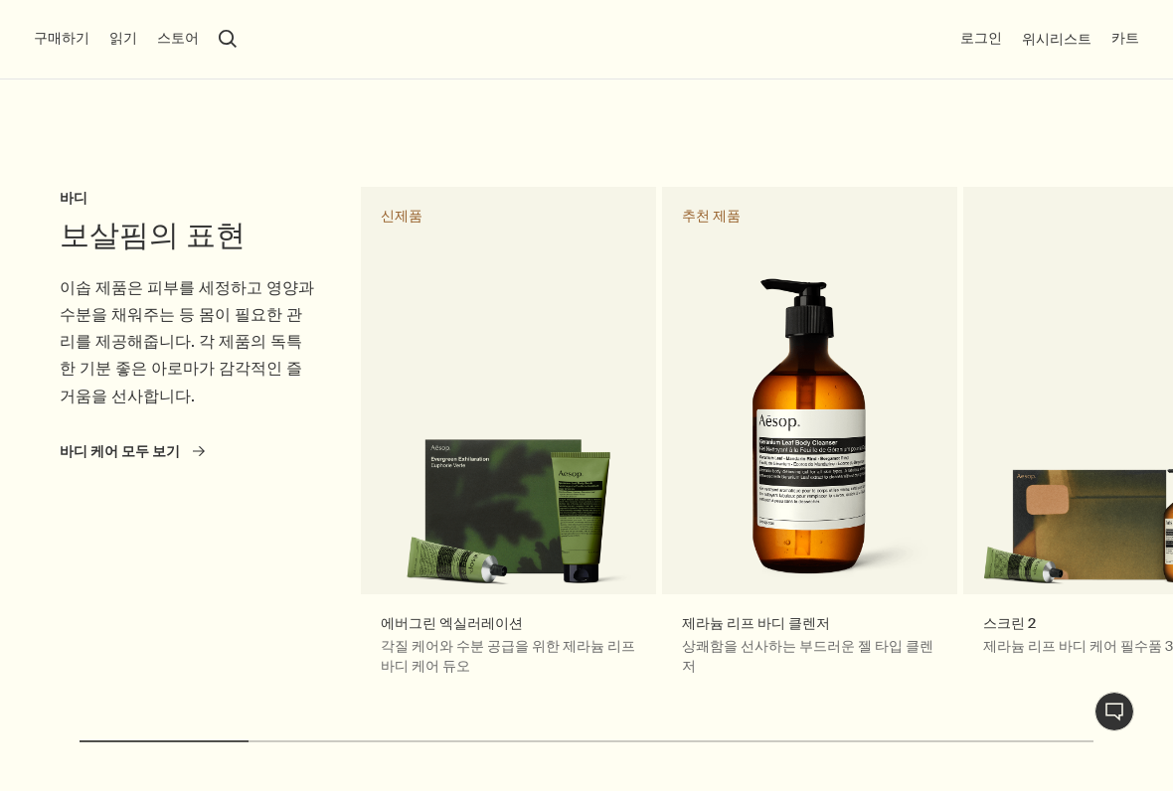
click at [157, 47] on button "스토어" at bounding box center [178, 39] width 42 height 20
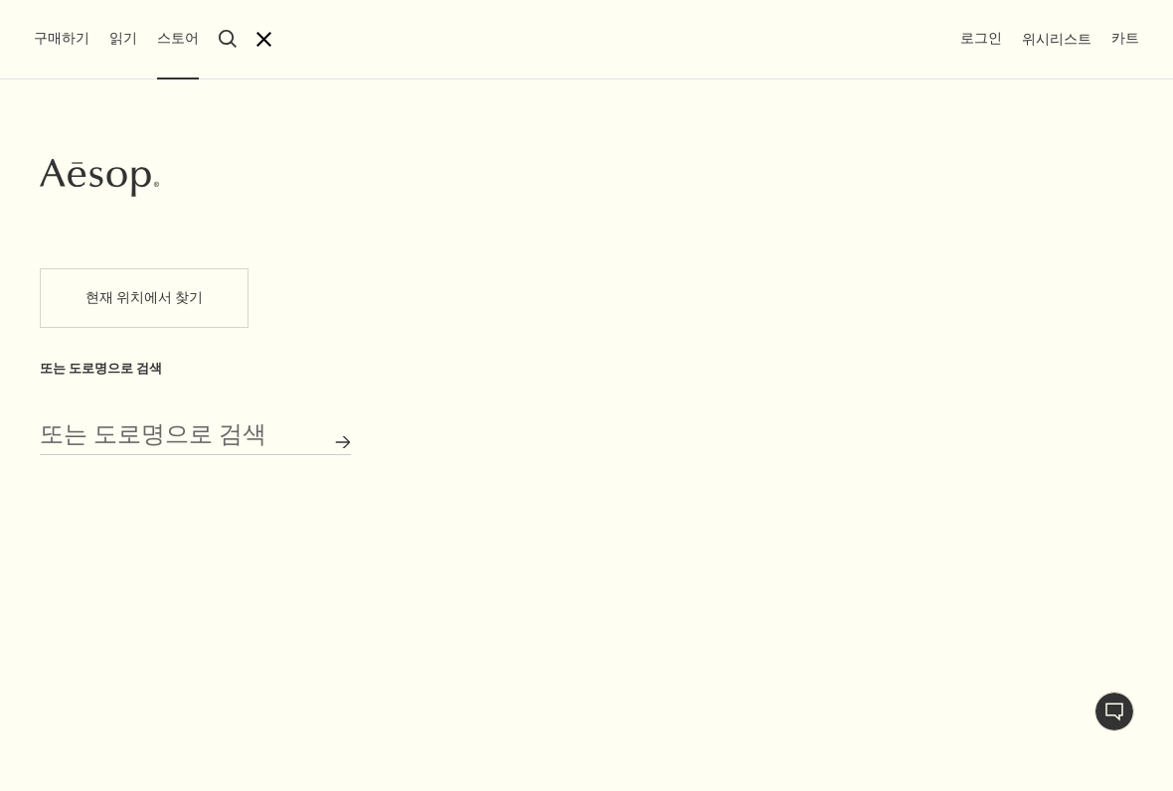
click at [45, 39] on button "구매하기" at bounding box center [62, 39] width 56 height 20
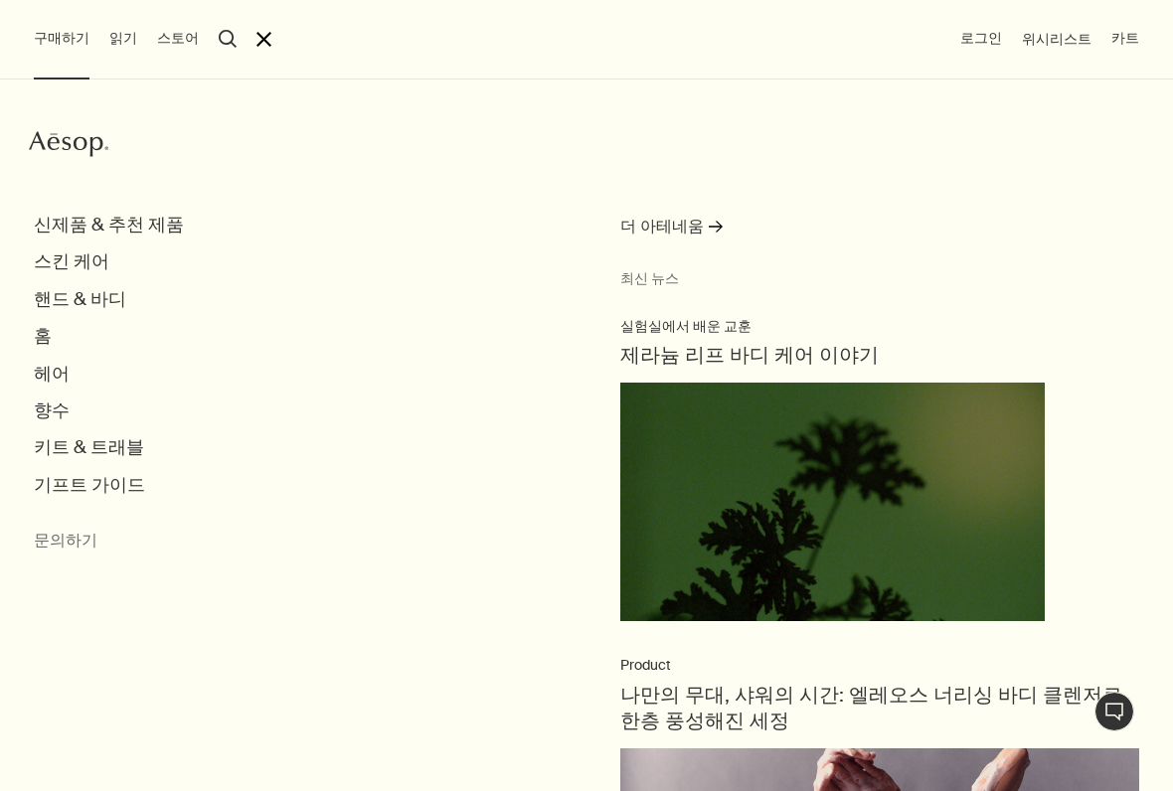
click at [133, 207] on div "Aesop 신제품 & 추천 제품 스킨 케어 핸드 & 바디 홈 헤어 향수 키트 & 트래블 기프트 가이드 문의하기 더 아테네움 rightArrow…" at bounding box center [586, 436] width 1173 height 712
click at [139, 226] on button "신제품 & 추천 제품" at bounding box center [109, 225] width 150 height 23
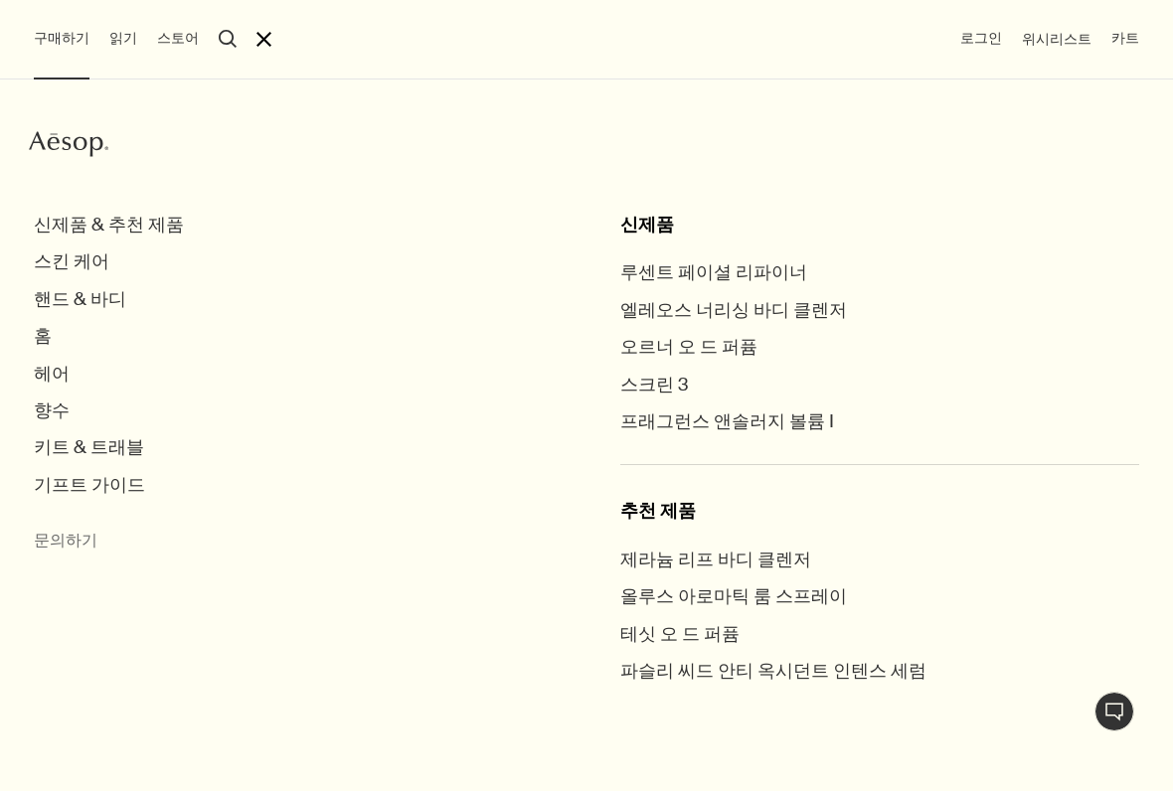
click at [90, 475] on button "기프트 가이드" at bounding box center [89, 485] width 111 height 23
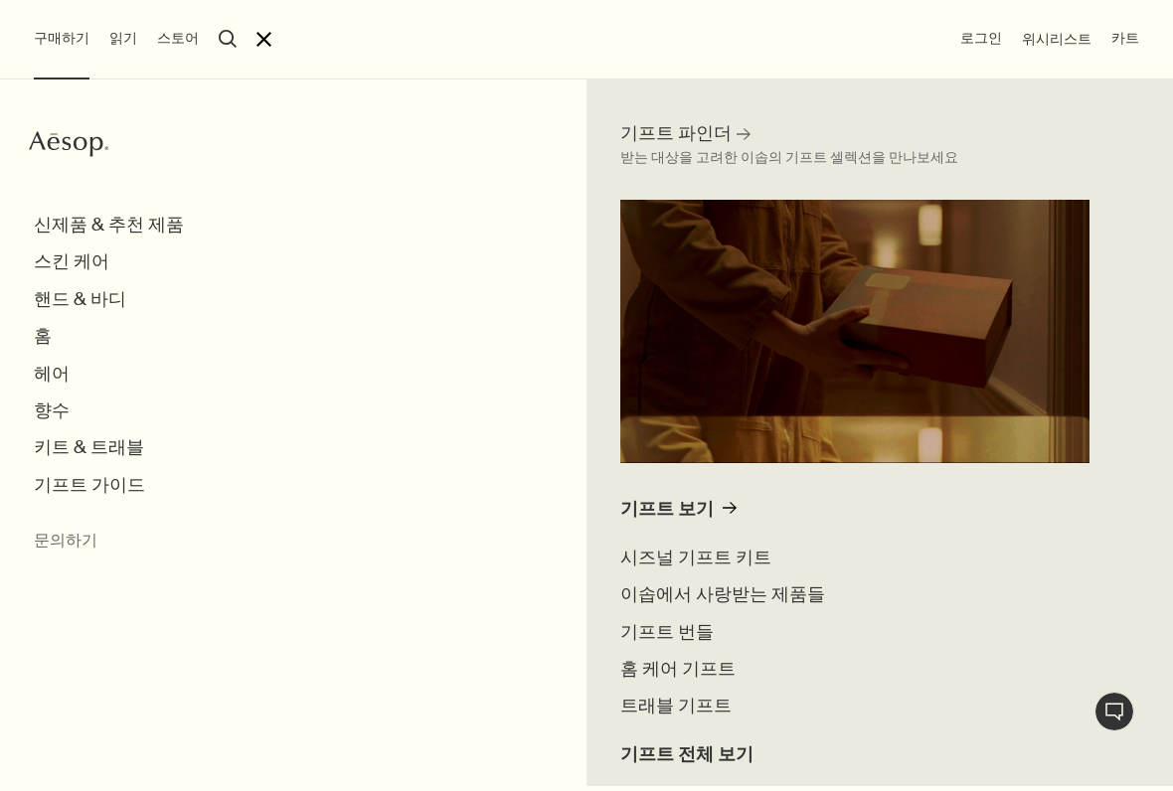
scroll to position [148, 0]
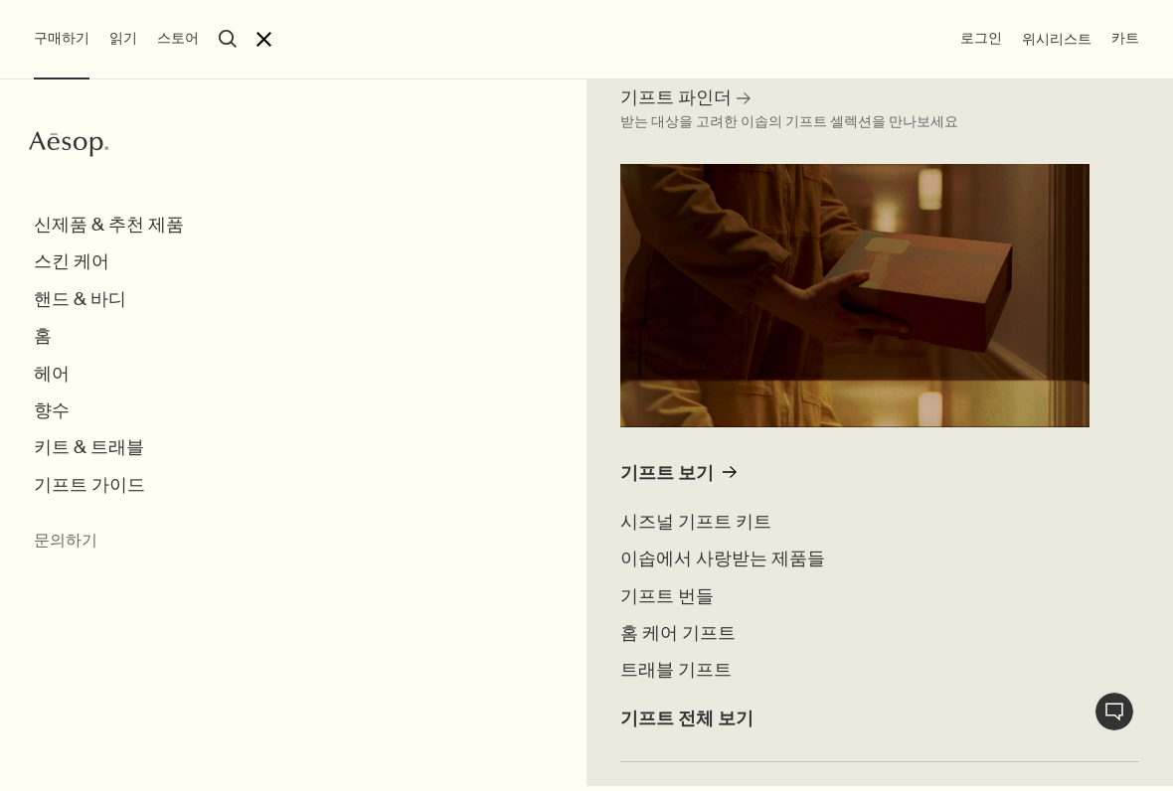
click at [64, 407] on button "향수" at bounding box center [52, 411] width 36 height 23
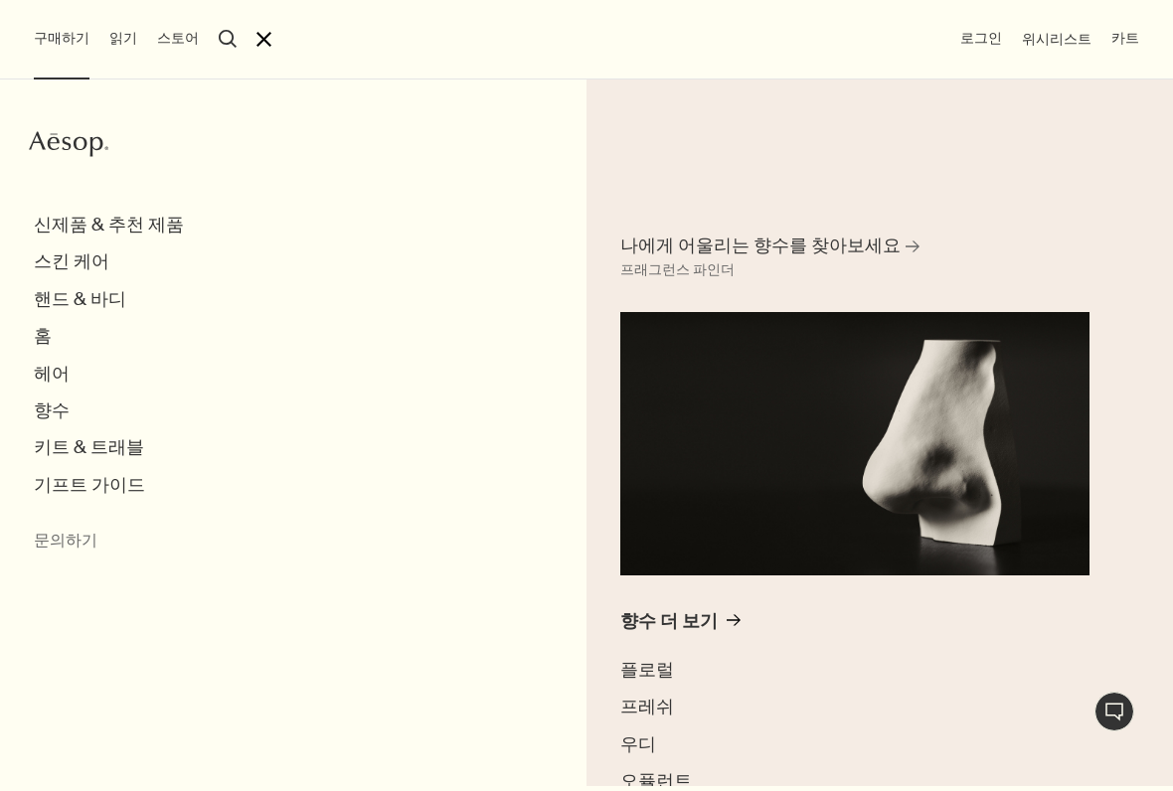
click at [62, 368] on button "헤어" at bounding box center [52, 374] width 36 height 23
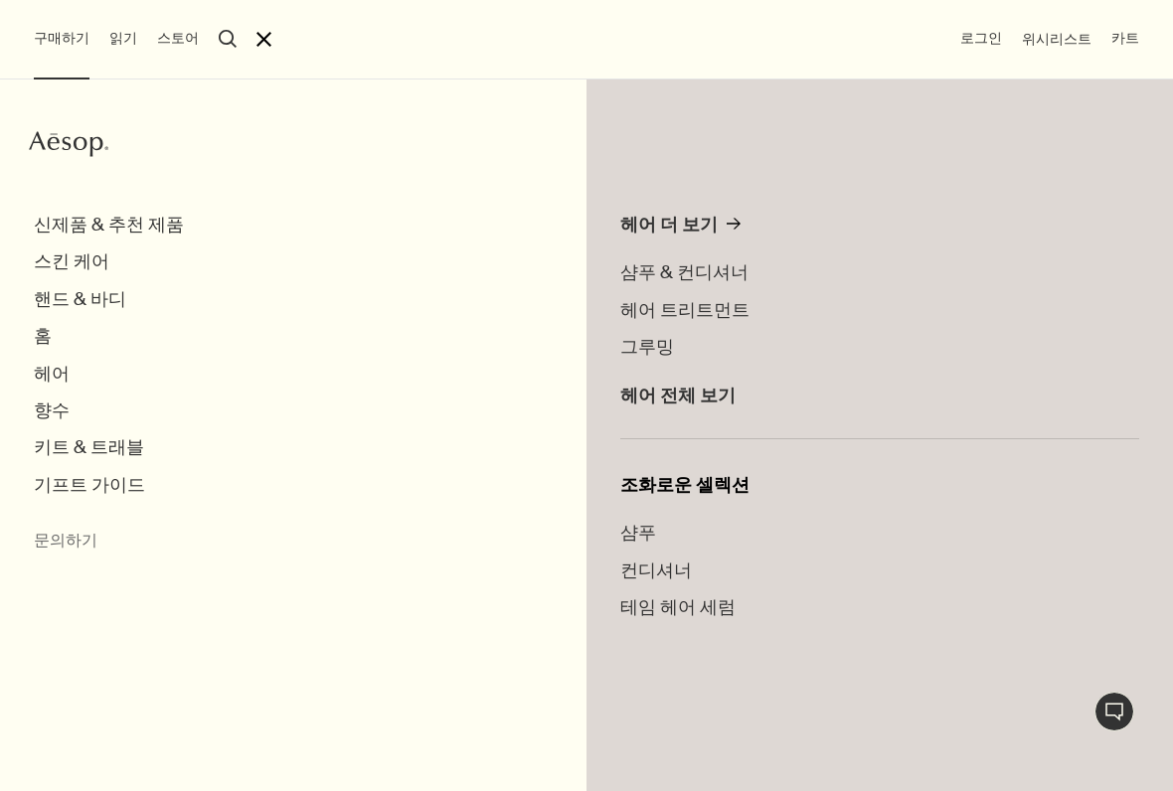
click at [86, 306] on button "핸드 & 바디" at bounding box center [80, 299] width 92 height 23
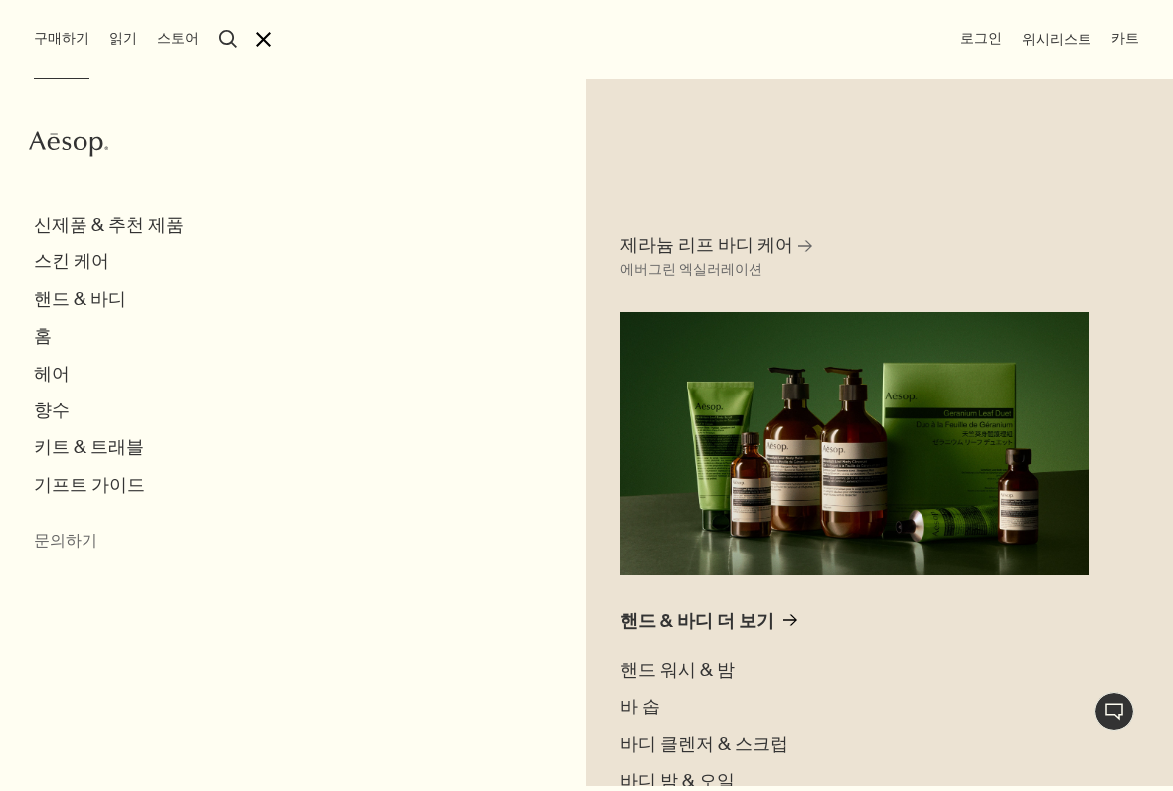
click at [798, 249] on icon "rightArrow" at bounding box center [805, 247] width 14 height 14
